Goal: Task Accomplishment & Management: Complete application form

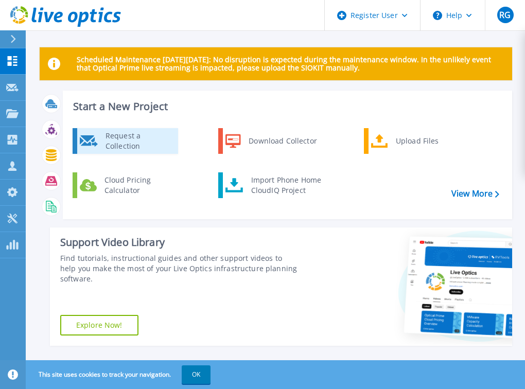
click at [117, 144] on div "Request a Collection" at bounding box center [137, 141] width 75 height 21
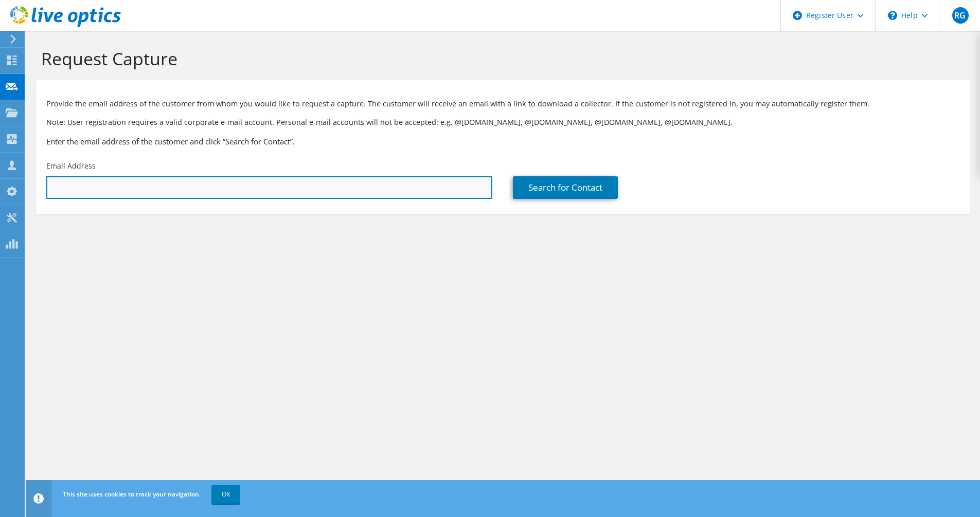
paste input "[PERSON_NAME] <[EMAIL_ADDRESS][DOMAIN_NAME]>"
drag, startPoint x: 108, startPoint y: 187, endPoint x: 24, endPoint y: 182, distance: 84.5
click at [24, 182] on div "RG Dell User Roger Graham Roger.Graham@dell.com Dell My Profile Log Out \n Help…" at bounding box center [490, 258] width 980 height 517
click at [237, 187] on input "Warwick Hehir <arwick.Hehir@rfs.nsw.gov.au>" at bounding box center [269, 187] width 446 height 23
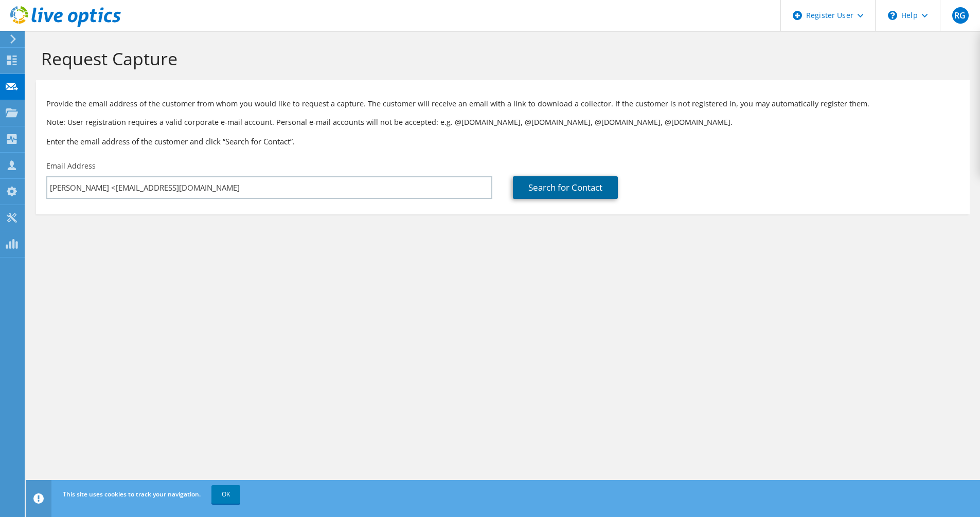
click at [610, 192] on link "Search for Contact" at bounding box center [565, 187] width 105 height 23
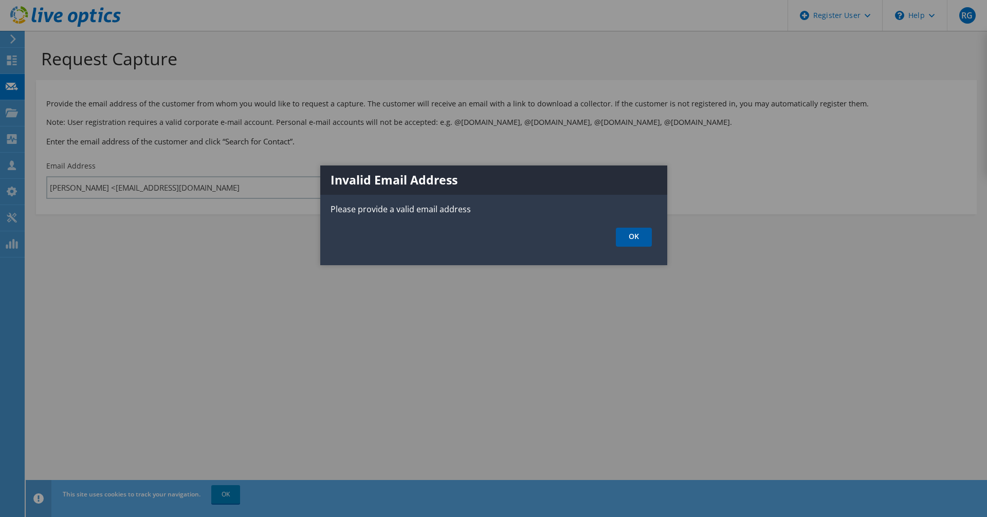
click at [643, 237] on link "OK" at bounding box center [634, 237] width 36 height 19
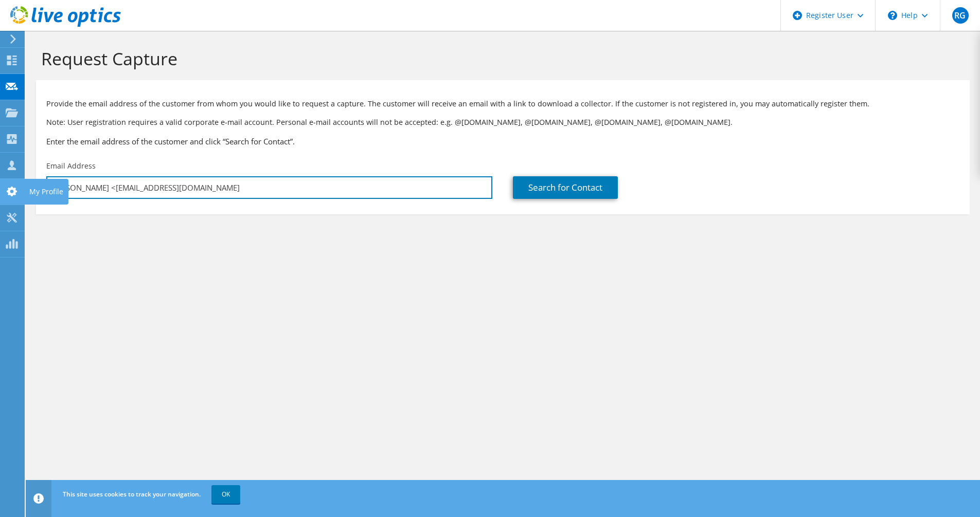
drag, startPoint x: 107, startPoint y: 185, endPoint x: 21, endPoint y: 183, distance: 85.9
click at [21, 183] on div "RG Dell User Roger Graham Roger.Graham@dell.com Dell My Profile Log Out \n Help…" at bounding box center [490, 258] width 980 height 517
type input "Warwick.Hehir@rfs.nsw.gov.au"
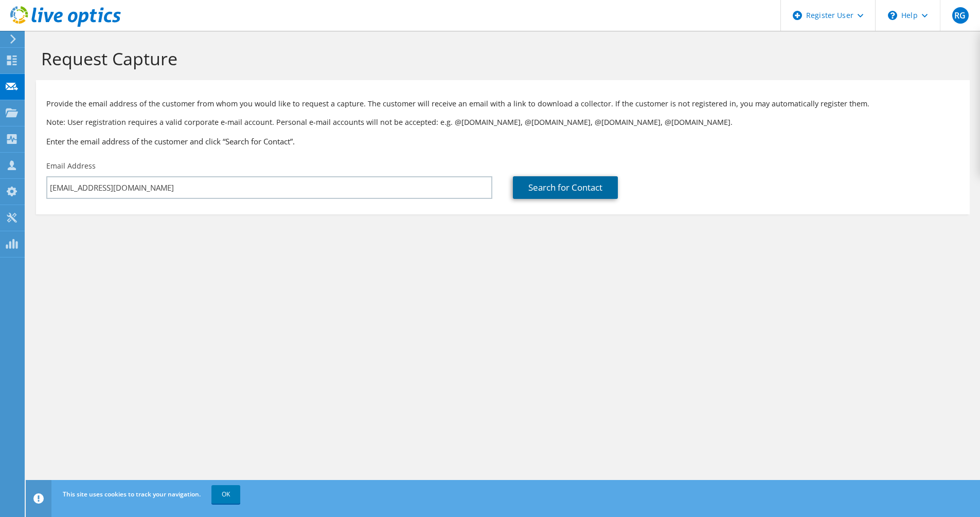
click at [571, 185] on link "Search for Contact" at bounding box center [565, 187] width 105 height 23
type input "NSW Rural Fire Services"
type input "Warwick"
type input "Hehir"
type input "[GEOGRAPHIC_DATA]"
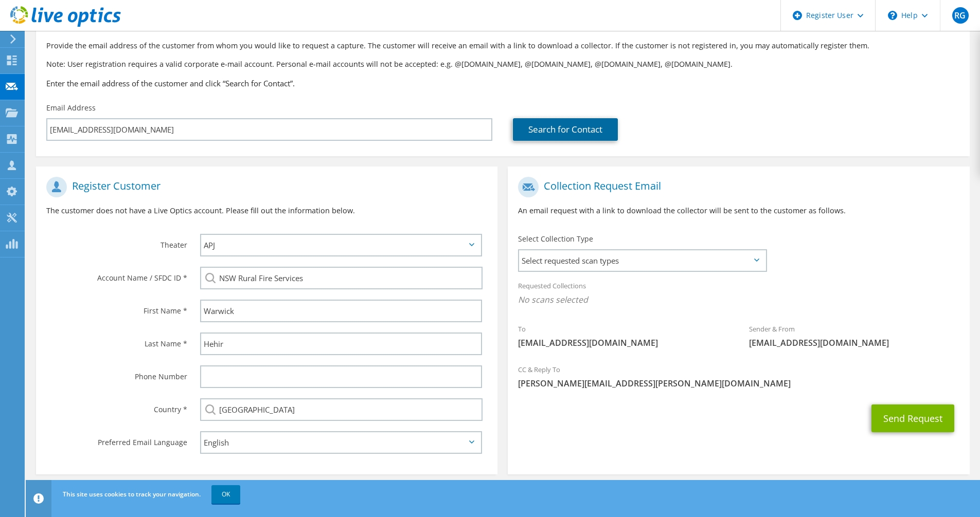
scroll to position [67, 0]
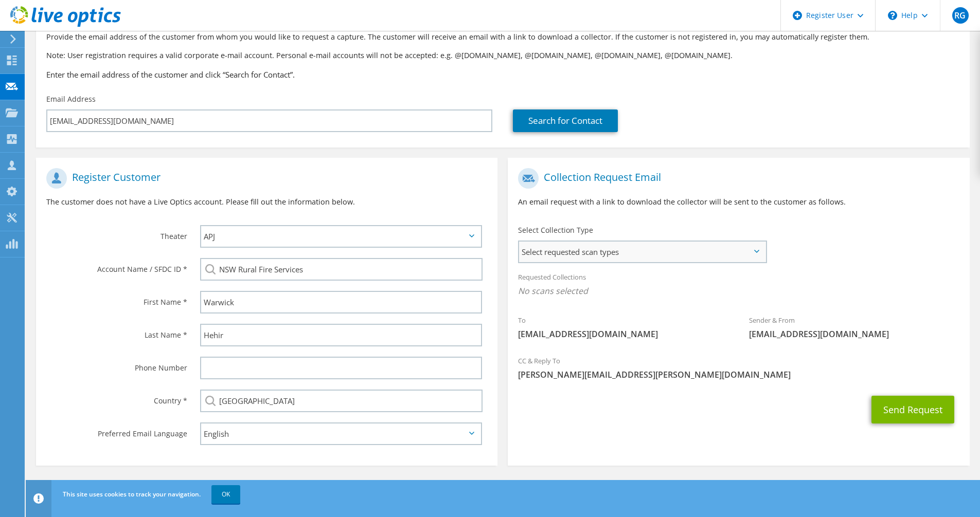
click at [757, 247] on span "Select requested scan types" at bounding box center [642, 252] width 246 height 21
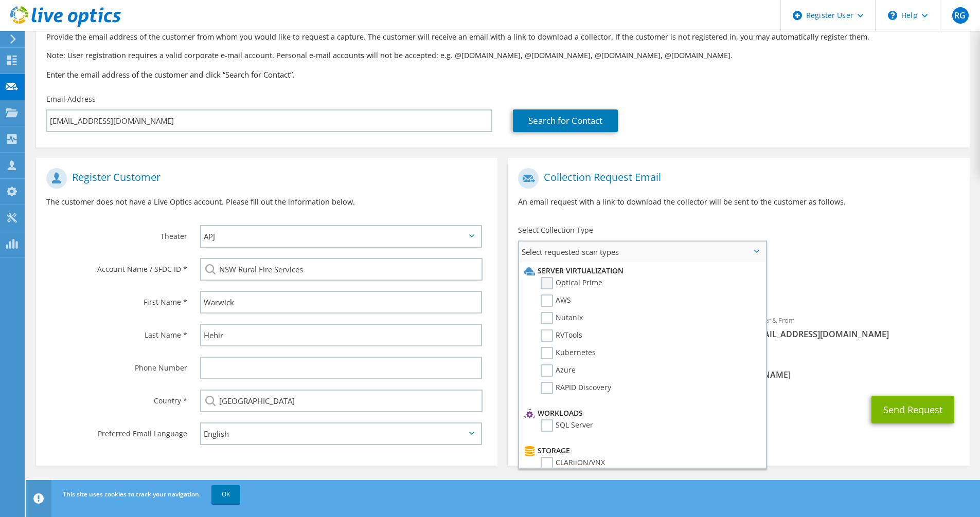
click at [554, 284] on label "Optical Prime" at bounding box center [572, 283] width 62 height 12
click at [0, 0] on input "Optical Prime" at bounding box center [0, 0] width 0 height 0
click at [550, 385] on label "RAPID Discovery" at bounding box center [576, 388] width 70 height 12
click at [0, 0] on input "RAPID Discovery" at bounding box center [0, 0] width 0 height 0
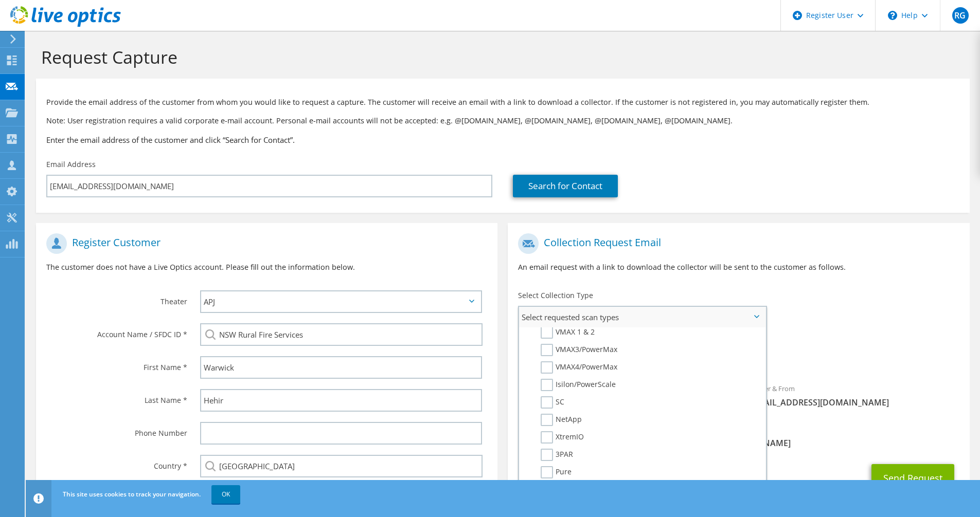
scroll to position [0, 0]
click at [835, 317] on div "To Warwick.Hehir@rfs.nsw.gov.au Sender & From liveoptics@liveoptics.com" at bounding box center [738, 325] width 461 height 190
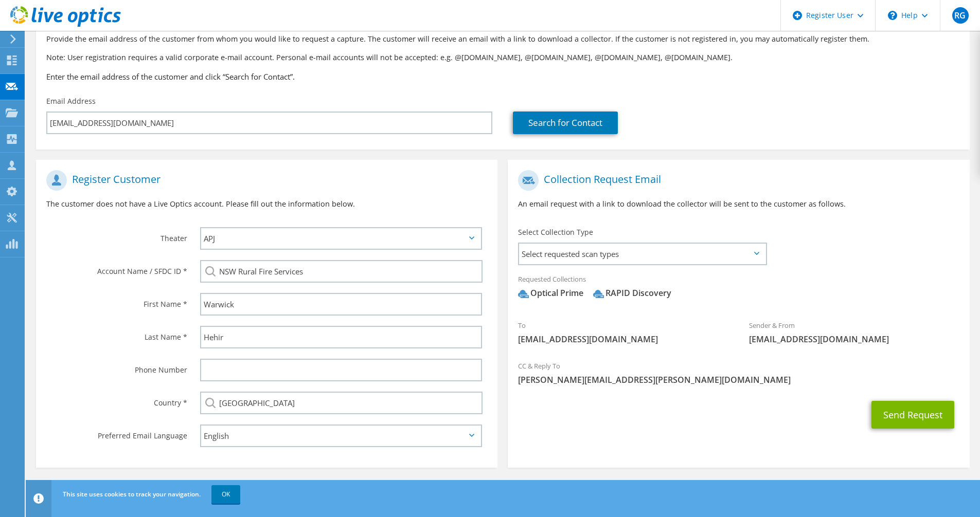
scroll to position [67, 0]
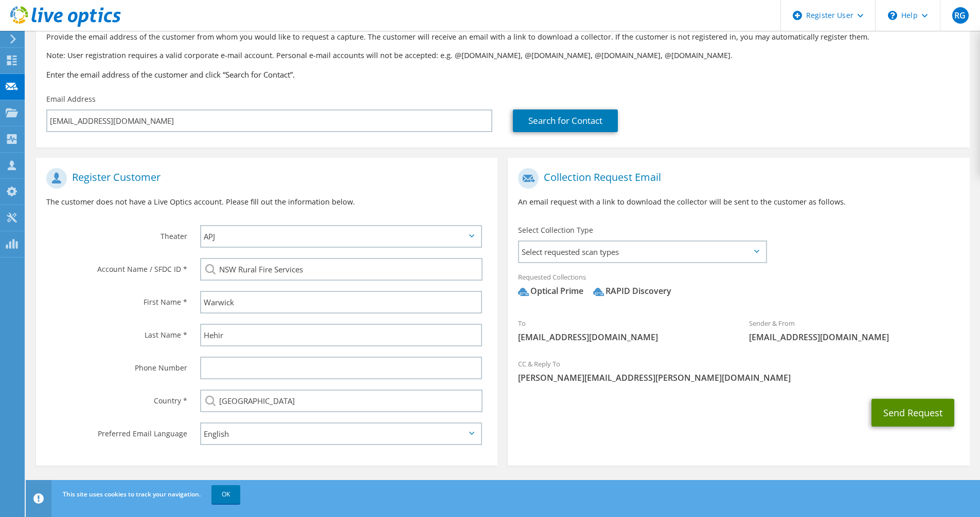
click at [900, 415] on button "Send Request" at bounding box center [912, 413] width 83 height 28
click at [233, 494] on link "OK" at bounding box center [225, 495] width 29 height 19
